Goal: Check status: Check status

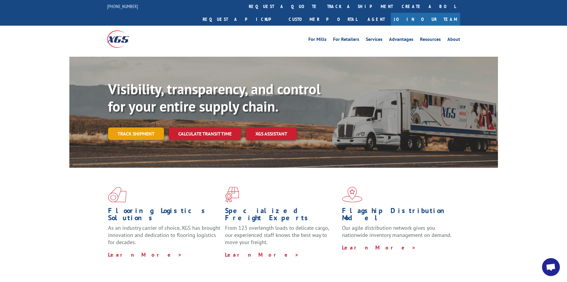
click at [138, 127] on link "Track shipment" at bounding box center [136, 133] width 56 height 13
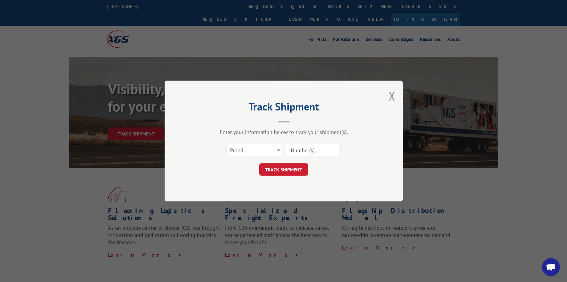
click at [314, 152] on input at bounding box center [313, 150] width 55 height 13
type input "1760296"
click at [289, 171] on button "TRACK SHIPMENT" at bounding box center [283, 169] width 49 height 13
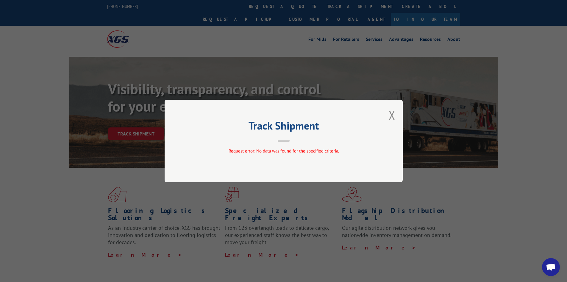
drag, startPoint x: 392, startPoint y: 115, endPoint x: 422, endPoint y: 69, distance: 55.3
click at [393, 115] on button "Close modal" at bounding box center [392, 115] width 7 height 16
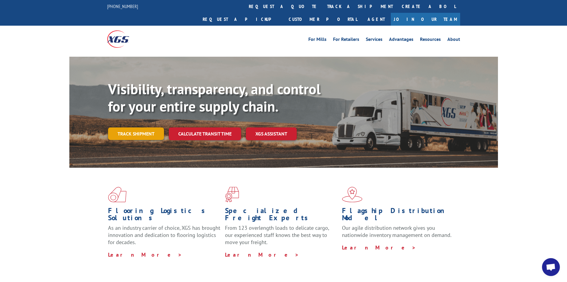
drag, startPoint x: 135, startPoint y: 122, endPoint x: 153, endPoint y: 122, distance: 18.2
click at [135, 127] on link "Track shipment" at bounding box center [136, 133] width 56 height 13
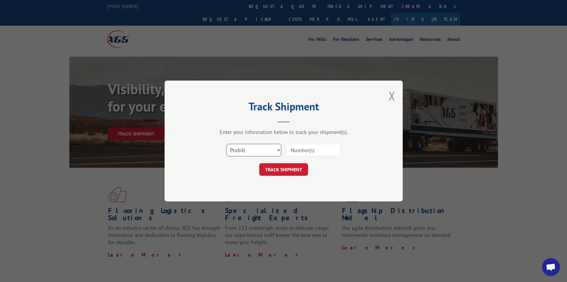
click at [274, 150] on select "Select category... Probill BOL PO" at bounding box center [254, 150] width 55 height 13
click at [277, 150] on select "Select category... Probill BOL PO" at bounding box center [254, 150] width 55 height 13
select select "bol"
click at [227, 144] on select "Select category... Probill BOL PO" at bounding box center [254, 150] width 55 height 13
click at [323, 145] on input at bounding box center [313, 150] width 55 height 13
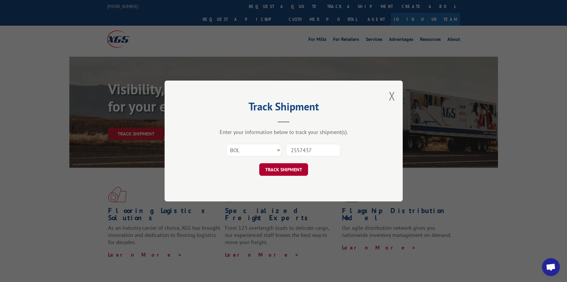
type input "2557437"
click at [302, 171] on button "TRACK SHIPMENT" at bounding box center [283, 169] width 49 height 13
